Goal: Information Seeking & Learning: Learn about a topic

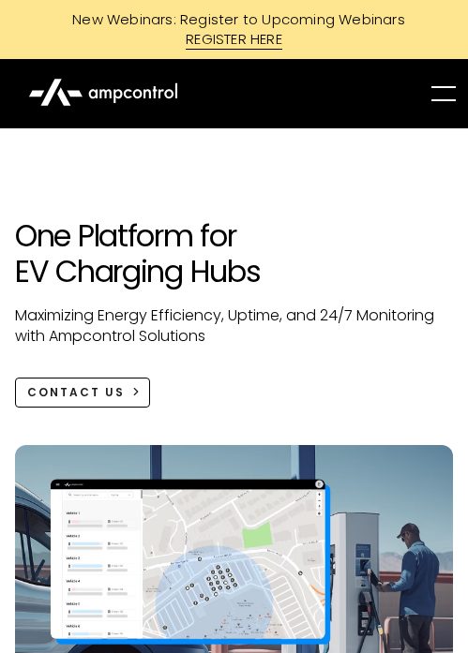
click at [432, 89] on div "menu" at bounding box center [443, 94] width 30 height 30
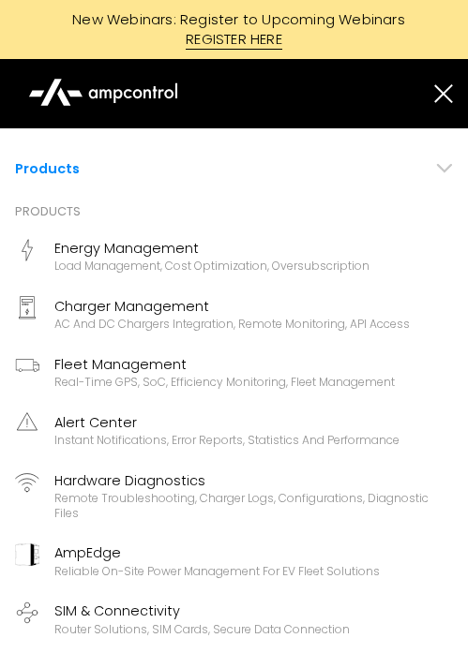
click at [303, 267] on div "Load management, cost optimization, oversubscription" at bounding box center [211, 266] width 315 height 15
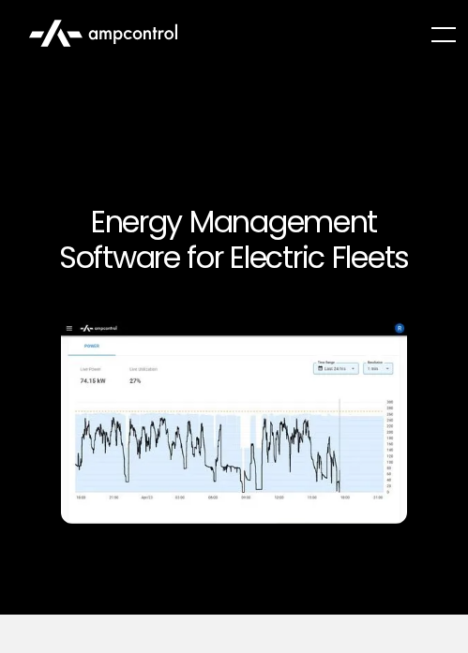
click at [447, 44] on div "menu" at bounding box center [443, 35] width 30 height 30
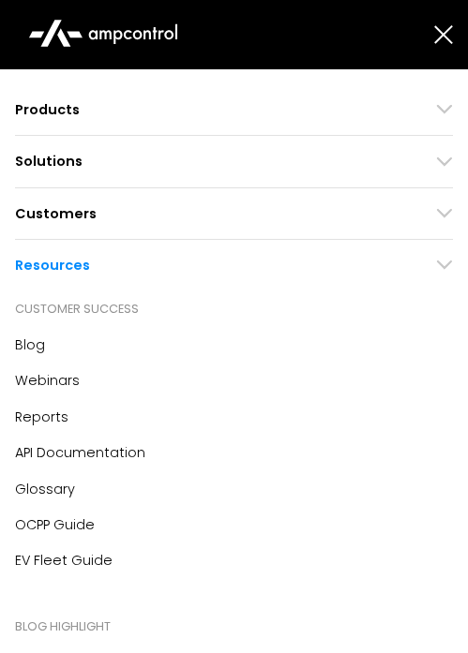
click at [40, 335] on div "Blog" at bounding box center [30, 345] width 30 height 21
